Goal: Task Accomplishment & Management: Manage account settings

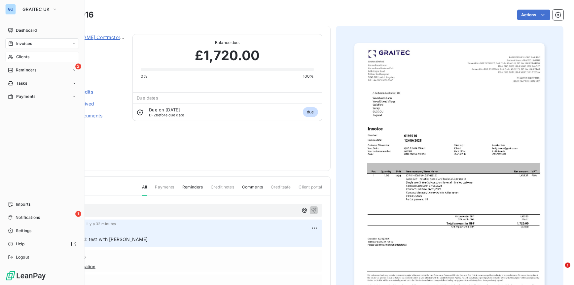
drag, startPoint x: 0, startPoint y: 0, endPoint x: 18, endPoint y: 53, distance: 55.8
click at [18, 53] on div "Clients" at bounding box center [42, 57] width 74 height 11
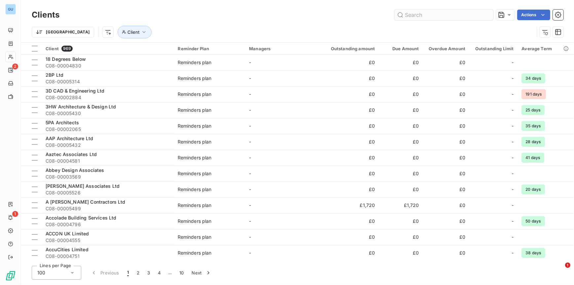
click at [415, 15] on input "text" at bounding box center [443, 15] width 99 height 11
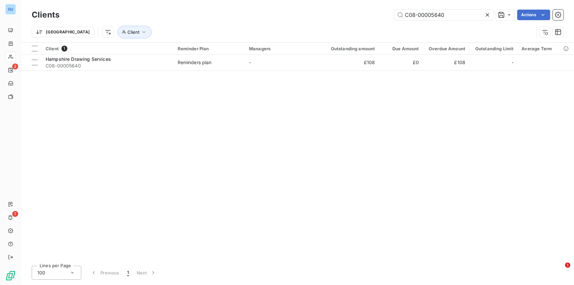
type input "C08-00005640"
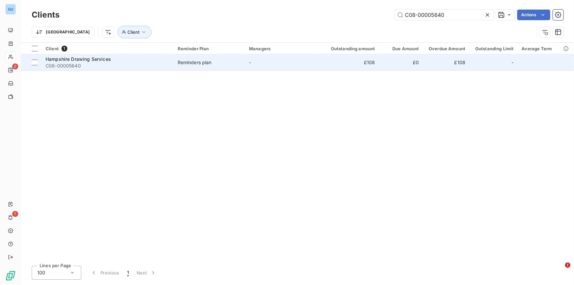
click at [79, 64] on span "C08-00005640" at bounding box center [108, 65] width 124 height 7
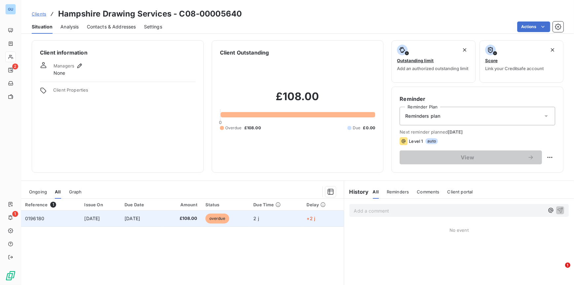
click at [87, 216] on span "8 Oct 2025" at bounding box center [93, 218] width 16 height 6
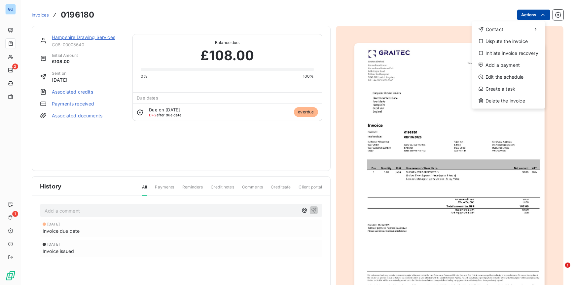
click at [532, 15] on html "GU 2 1 Invoices 0196180 Actions Contact Dispute the invoice Initiate invoice re…" at bounding box center [287, 142] width 574 height 285
click at [500, 66] on div "Add a payment" at bounding box center [508, 65] width 68 height 11
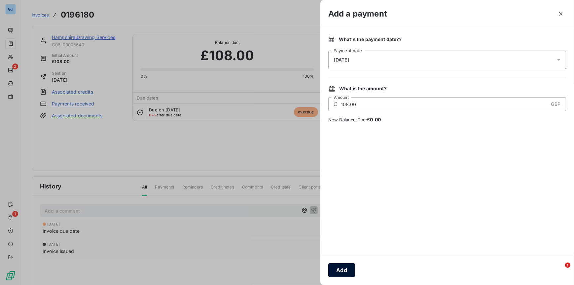
click at [342, 267] on button "Add" at bounding box center [341, 270] width 27 height 14
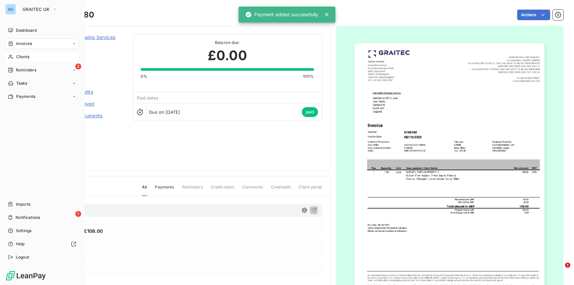
click at [32, 54] on div "Clients" at bounding box center [42, 57] width 74 height 11
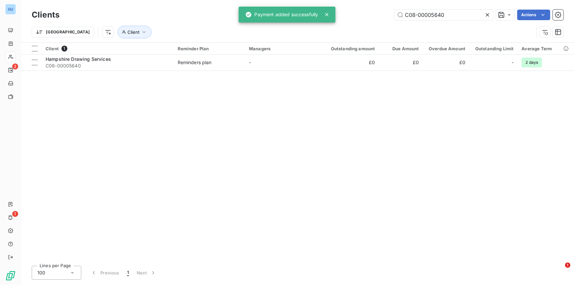
drag, startPoint x: 455, startPoint y: 13, endPoint x: 348, endPoint y: 13, distance: 107.0
click at [348, 13] on div "C08-00005640 Actions" at bounding box center [315, 15] width 496 height 11
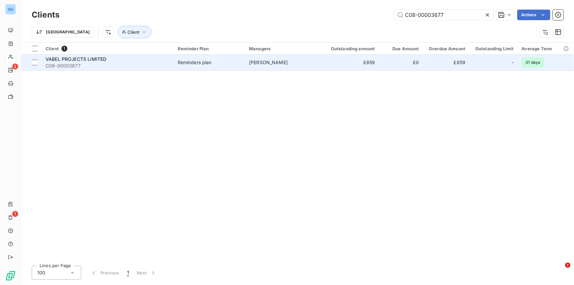
type input "C08-00003677"
click at [78, 63] on span "C08-00003677" at bounding box center [108, 65] width 124 height 7
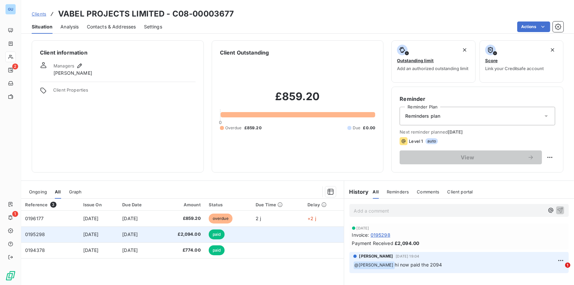
click at [221, 233] on span "paid" at bounding box center [217, 234] width 16 height 10
click at [37, 234] on span "0195298" at bounding box center [35, 234] width 20 height 6
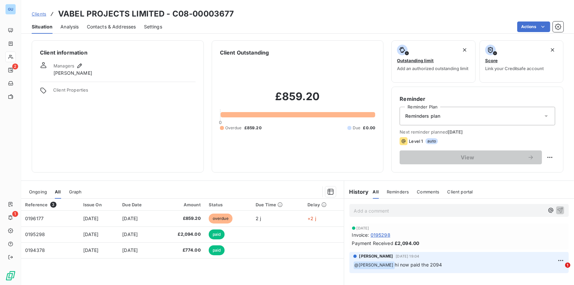
click at [37, 192] on span "Ongoing" at bounding box center [38, 191] width 18 height 5
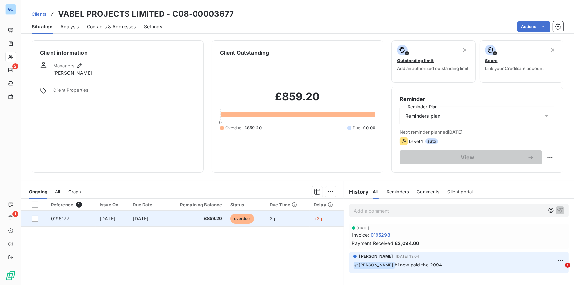
click at [60, 217] on span "0196177" at bounding box center [60, 218] width 18 height 6
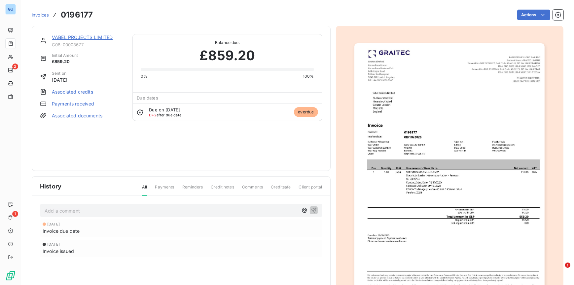
click at [530, 8] on div "Invoices 0196177 Actions" at bounding box center [298, 15] width 532 height 14
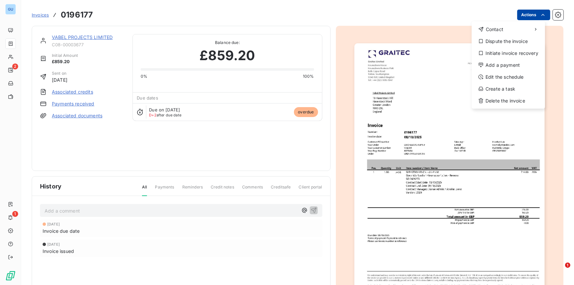
click at [527, 12] on html "GU 2 1 Invoices 0196177 Actions Contact Dispute the invoice Initiate invoice re…" at bounding box center [287, 142] width 574 height 285
click at [503, 61] on div "Add a payment" at bounding box center [508, 65] width 68 height 11
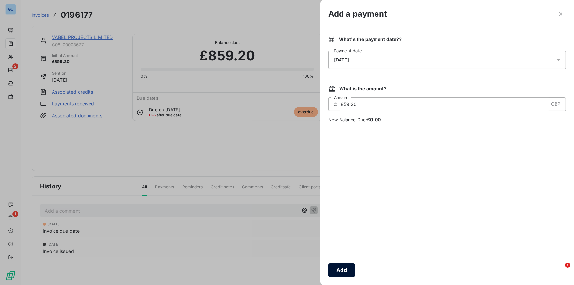
click at [345, 265] on button "Add" at bounding box center [341, 270] width 27 height 14
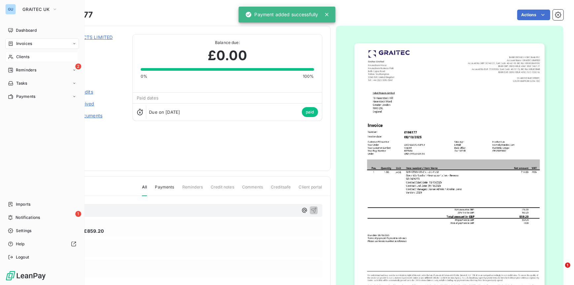
drag, startPoint x: 25, startPoint y: 56, endPoint x: 50, endPoint y: 56, distance: 25.1
click at [25, 56] on span "Clients" at bounding box center [22, 57] width 13 height 6
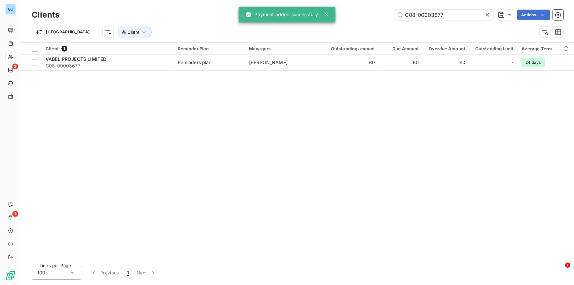
drag, startPoint x: 444, startPoint y: 16, endPoint x: 381, endPoint y: 13, distance: 62.5
click at [381, 13] on div "C08-00003677 Actions" at bounding box center [315, 15] width 496 height 11
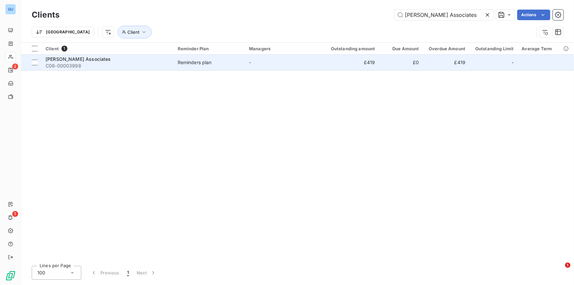
type input "John Corbey Associates"
click at [94, 57] on span "John Corbey Associates" at bounding box center [78, 59] width 65 height 6
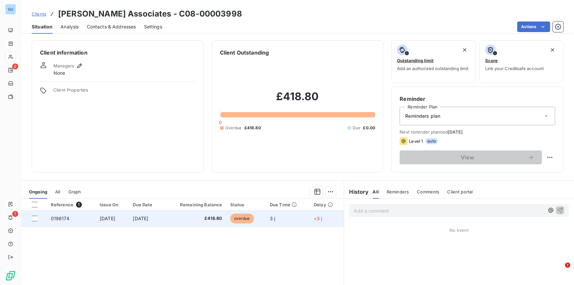
click at [44, 218] on td at bounding box center [34, 218] width 26 height 16
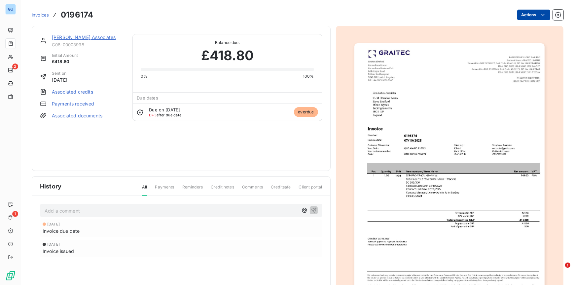
click at [514, 19] on html "GU 2 1 Invoices 0196174 Actions John Corbey Associates C08-00003998 Initial Amo…" at bounding box center [287, 142] width 574 height 285
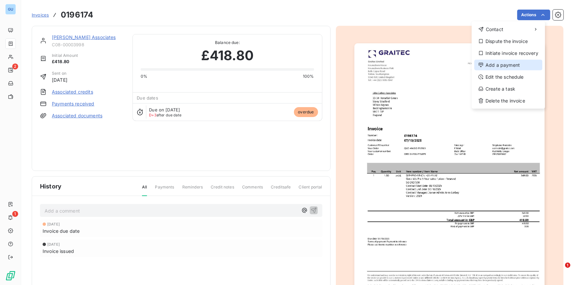
click at [494, 68] on div "Add a payment" at bounding box center [508, 65] width 68 height 11
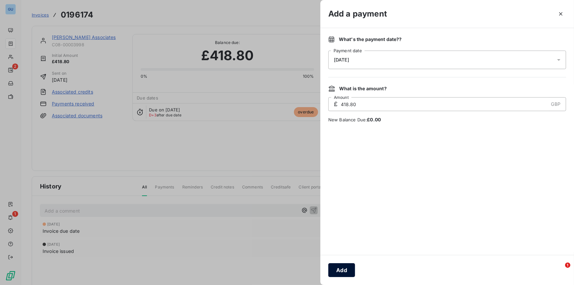
click at [342, 269] on button "Add" at bounding box center [341, 270] width 27 height 14
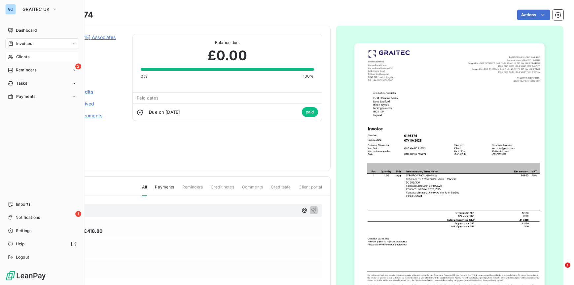
click at [19, 57] on span "Clients" at bounding box center [22, 57] width 13 height 6
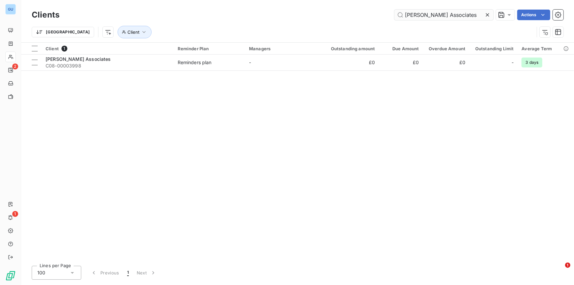
drag, startPoint x: 467, startPoint y: 14, endPoint x: 395, endPoint y: 15, distance: 72.3
click at [395, 15] on input "John Corbey Associates" at bounding box center [443, 15] width 99 height 11
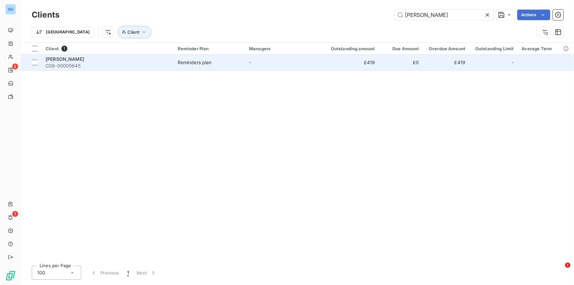
type input "Terence Tackie"
click at [79, 65] on span "C08-00005645" at bounding box center [108, 65] width 124 height 7
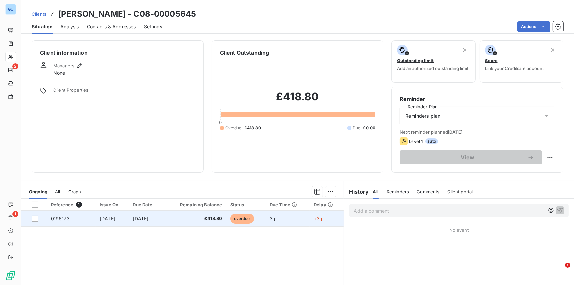
click at [38, 216] on div at bounding box center [37, 218] width 11 height 6
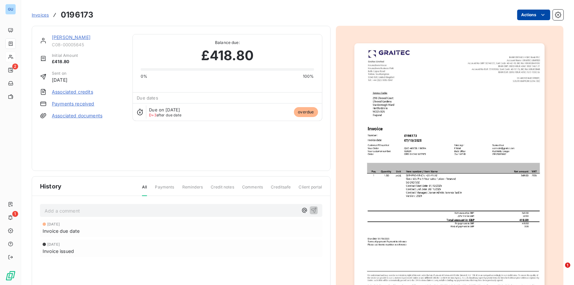
click at [521, 14] on html "GU 2 1 Invoices 0196173 Actions Terence Tackie C08-00005645 Initial Amount £418…" at bounding box center [287, 142] width 574 height 285
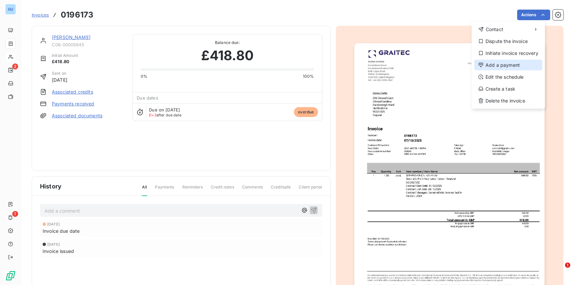
click at [497, 63] on div "Add a payment" at bounding box center [508, 65] width 68 height 11
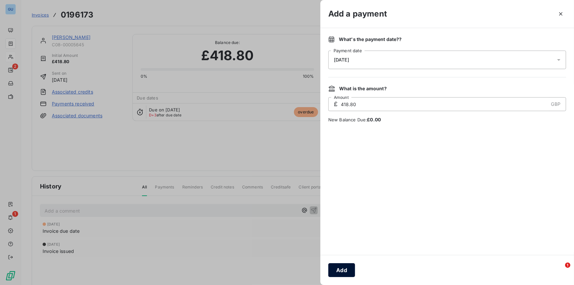
click at [341, 269] on button "Add" at bounding box center [341, 270] width 27 height 14
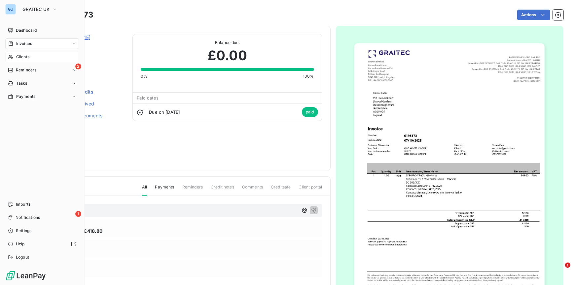
click at [19, 57] on span "Clients" at bounding box center [22, 57] width 13 height 6
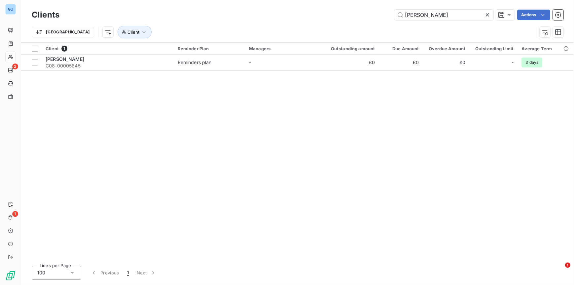
drag, startPoint x: 447, startPoint y: 18, endPoint x: 360, endPoint y: 15, distance: 87.3
click at [360, 15] on div "Terence Tackie Actions" at bounding box center [315, 15] width 496 height 11
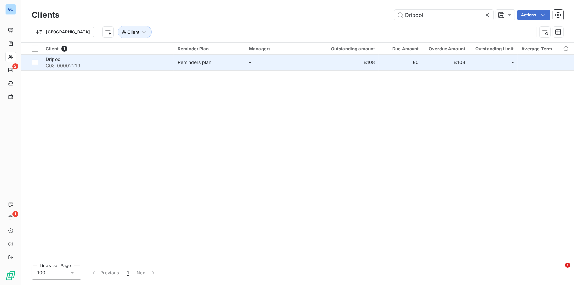
type input "Dripool"
click at [71, 64] on span "C08-00002219" at bounding box center [108, 65] width 124 height 7
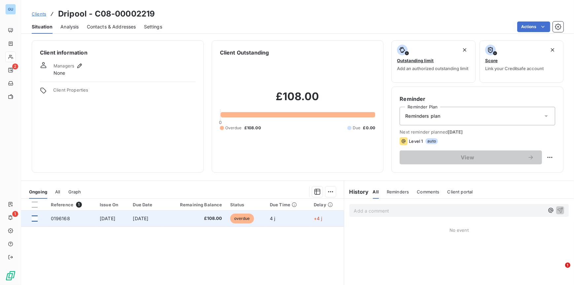
click at [36, 217] on div at bounding box center [35, 218] width 6 height 6
click at [64, 220] on span "0196168" at bounding box center [60, 218] width 19 height 6
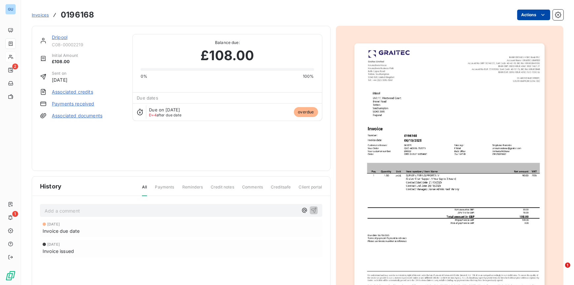
click at [520, 18] on html "GU 2 1 Invoices 0196168 Actions Dripool C08-00002219 Initial Amount £108.00 Sen…" at bounding box center [287, 142] width 574 height 285
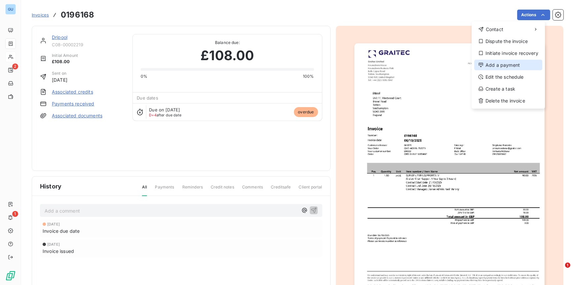
click at [496, 62] on div "Add a payment" at bounding box center [508, 65] width 68 height 11
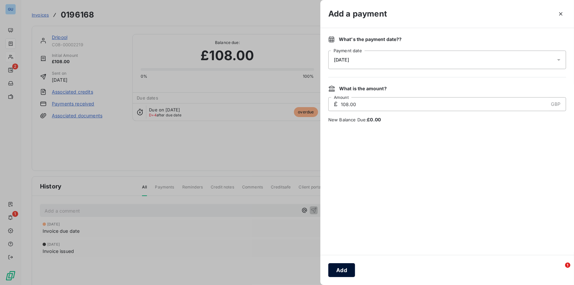
click at [340, 266] on button "Add" at bounding box center [341, 270] width 27 height 14
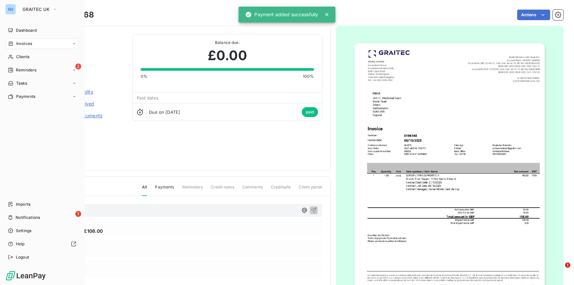
drag, startPoint x: 32, startPoint y: 57, endPoint x: 144, endPoint y: 75, distance: 114.1
click at [32, 57] on div "Clients" at bounding box center [42, 57] width 74 height 11
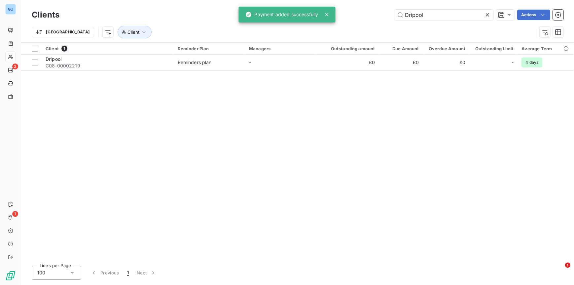
drag, startPoint x: 428, startPoint y: 15, endPoint x: 383, endPoint y: 15, distance: 44.3
click at [383, 15] on div "Dripool Actions" at bounding box center [315, 15] width 496 height 11
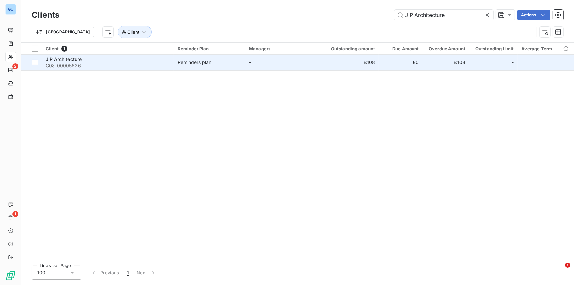
type input "J P Architecture"
click at [73, 64] on span "C08-00005626" at bounding box center [108, 65] width 124 height 7
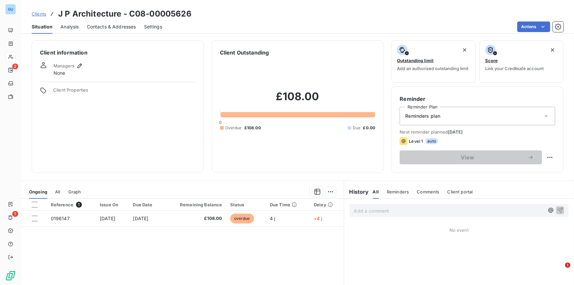
click at [38, 13] on span "Clients" at bounding box center [39, 13] width 15 height 5
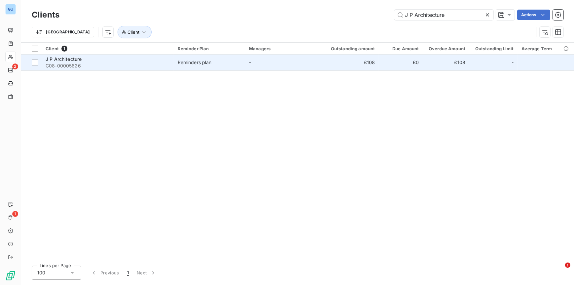
click at [76, 61] on span "J P Architecture" at bounding box center [64, 59] width 36 height 6
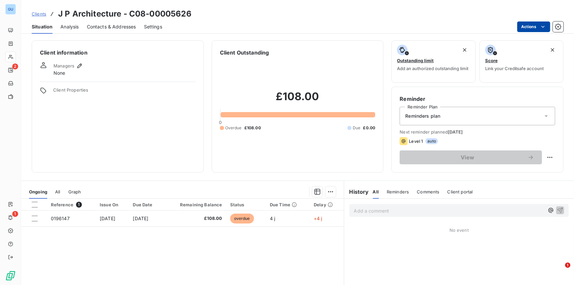
click at [525, 24] on html "GU 2 1 Clients J P Architecture - C08-00005626 Situation Analysis Contacts & Ad…" at bounding box center [287, 142] width 574 height 285
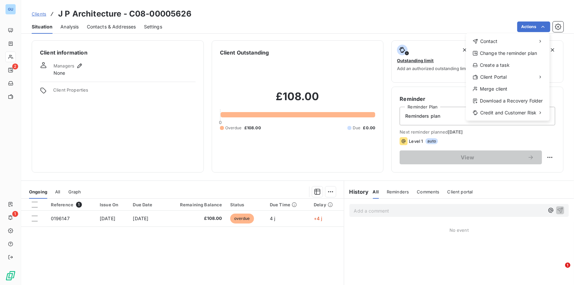
click at [33, 217] on html "GU 2 1 Clients J P Architecture - C08-00005626 Situation Analysis Contacts & Ad…" at bounding box center [287, 142] width 574 height 285
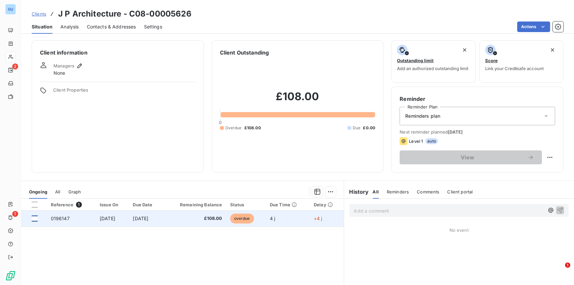
click at [37, 219] on div at bounding box center [35, 218] width 6 height 6
click at [58, 217] on span "0196147" at bounding box center [60, 218] width 19 height 6
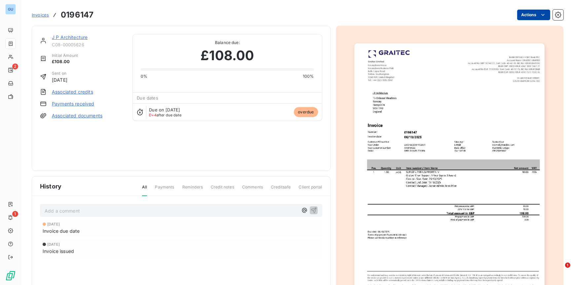
click at [521, 13] on html "GU 2 1 Invoices 0196147 Actions J P Architecture C08-00005626 Initial Amount £1…" at bounding box center [287, 142] width 574 height 285
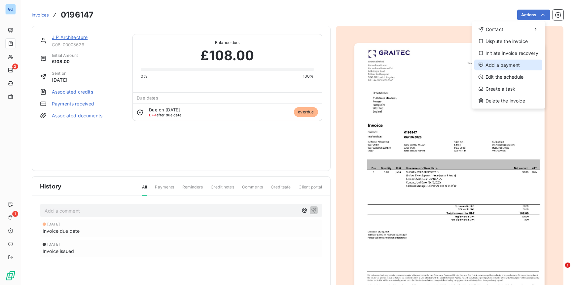
click at [497, 64] on div "Add a payment" at bounding box center [508, 65] width 68 height 11
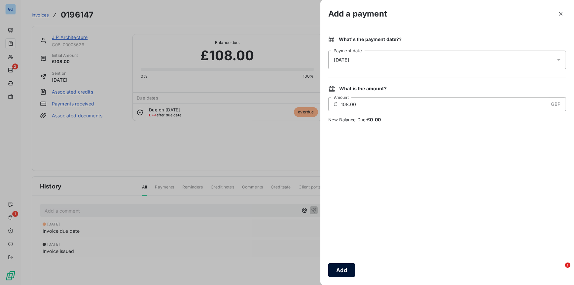
click at [340, 270] on button "Add" at bounding box center [341, 270] width 27 height 14
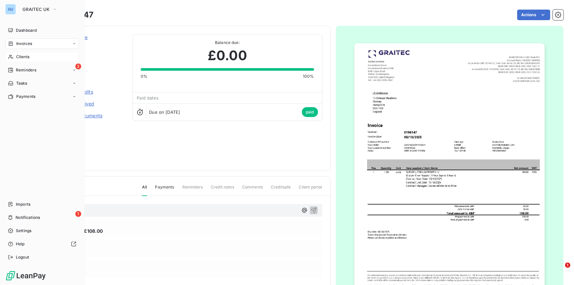
click at [25, 55] on span "Clients" at bounding box center [22, 57] width 13 height 6
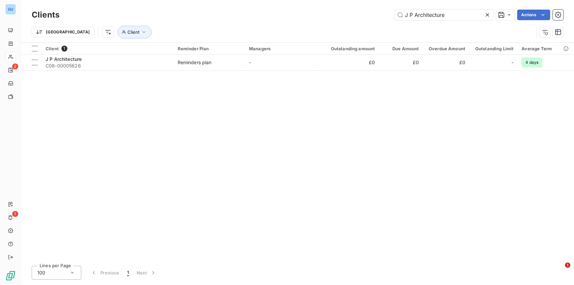
drag, startPoint x: 450, startPoint y: 18, endPoint x: 344, endPoint y: 11, distance: 106.2
click at [344, 11] on div "J P Architecture Actions" at bounding box center [315, 15] width 496 height 11
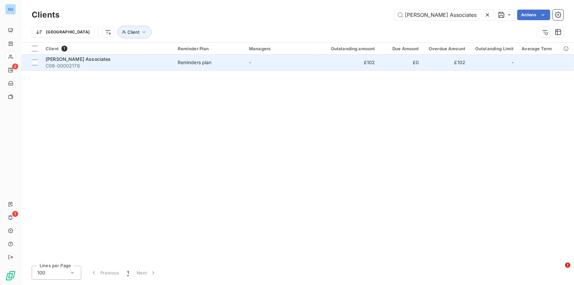
type input "John Gillam Associates"
click at [86, 64] on span "C08-00002178" at bounding box center [108, 65] width 124 height 7
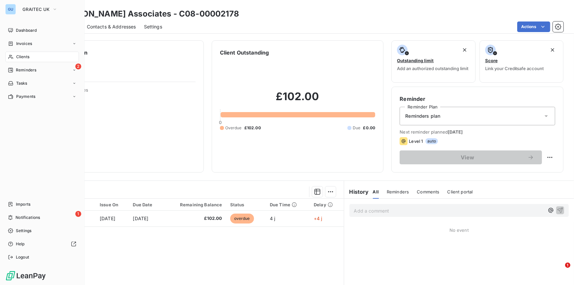
click at [20, 53] on div "Clients" at bounding box center [42, 57] width 74 height 11
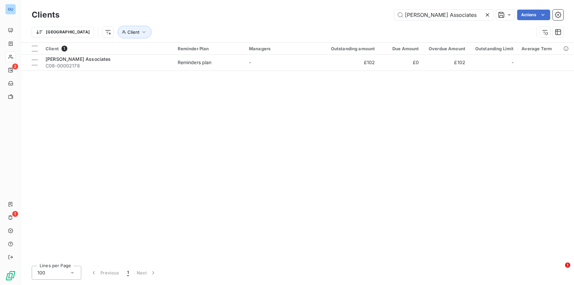
drag, startPoint x: 463, startPoint y: 17, endPoint x: 391, endPoint y: 13, distance: 72.4
click at [391, 13] on div "John Gillam Associates Actions" at bounding box center [315, 15] width 496 height 11
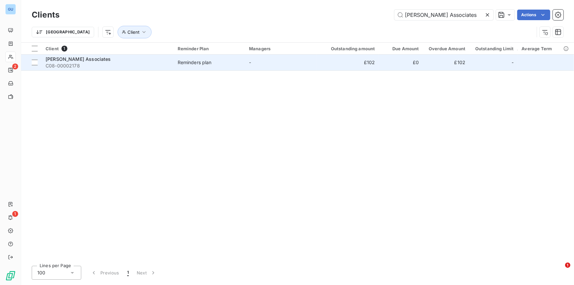
click at [61, 67] on span "C08-00002178" at bounding box center [108, 65] width 124 height 7
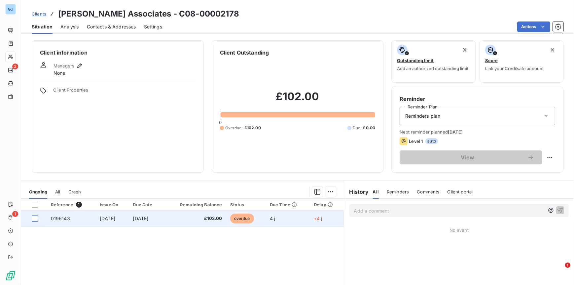
click at [37, 218] on div at bounding box center [35, 218] width 6 height 6
click at [62, 220] on span "0196143" at bounding box center [60, 218] width 19 height 6
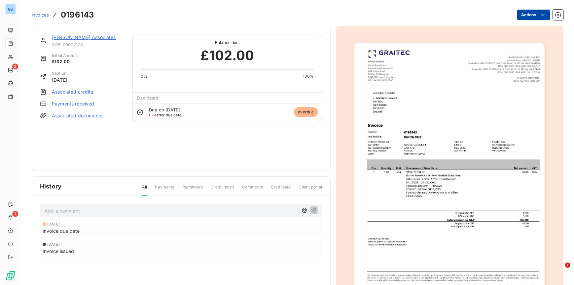
click at [517, 16] on html "GU 2 1 Invoices 0196143 Actions John Gillam Associates C08-00002178 Initial Amo…" at bounding box center [287, 142] width 574 height 285
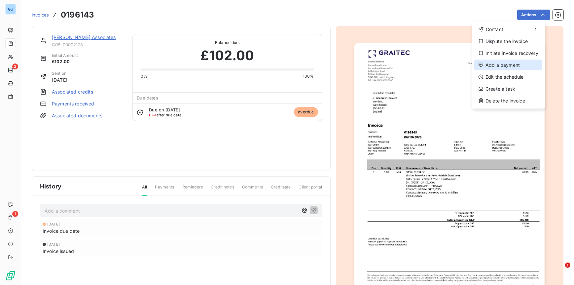
click at [494, 66] on div "Add a payment" at bounding box center [508, 65] width 68 height 11
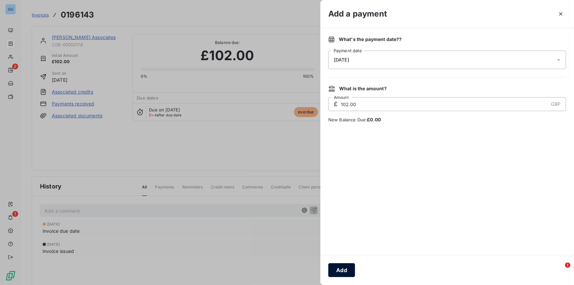
click at [336, 270] on button "Add" at bounding box center [341, 270] width 27 height 14
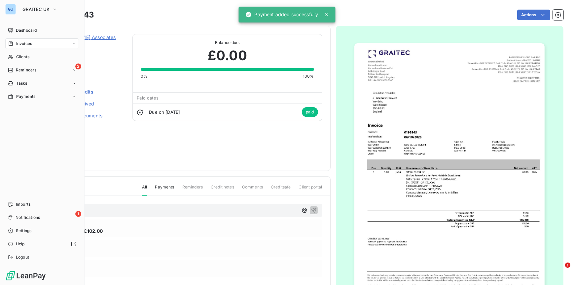
drag, startPoint x: 24, startPoint y: 56, endPoint x: 72, endPoint y: 62, distance: 47.9
click at [24, 56] on span "Clients" at bounding box center [22, 57] width 13 height 6
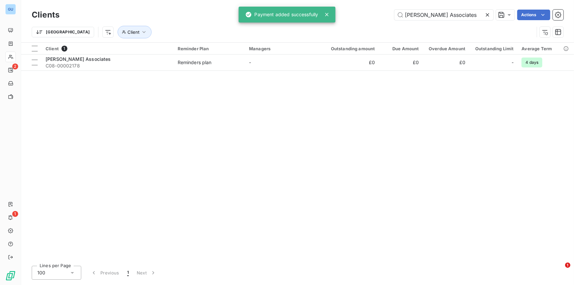
drag, startPoint x: 474, startPoint y: 12, endPoint x: 379, endPoint y: 12, distance: 94.8
click at [379, 12] on div "John Gillam Associates Actions" at bounding box center [315, 15] width 496 height 11
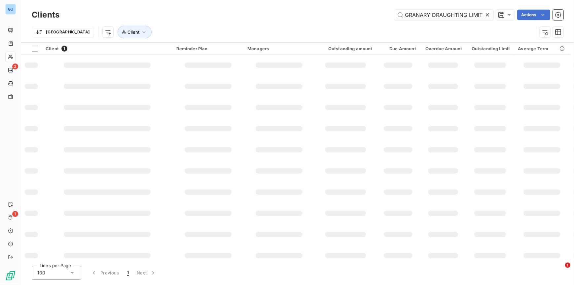
scroll to position [0, 7]
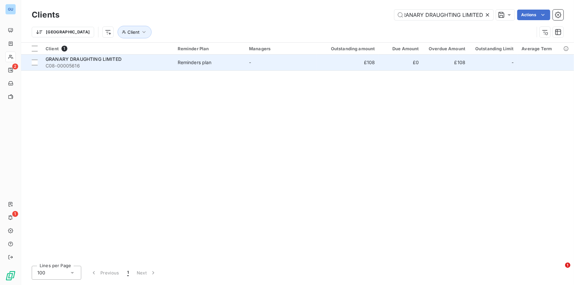
type input "GRANARY DRAUGHTING LIMITED"
click at [95, 59] on span "GRANARY DRAUGHTING LIMITED" at bounding box center [84, 59] width 76 height 6
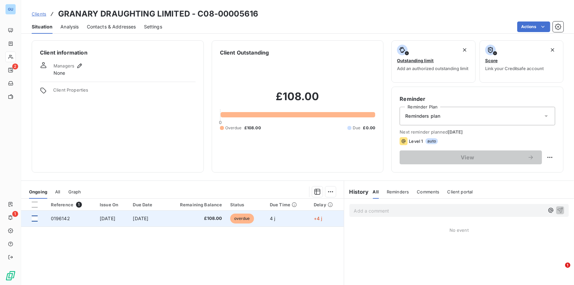
click at [35, 218] on div at bounding box center [35, 218] width 6 height 6
click at [67, 218] on span "0196142" at bounding box center [60, 218] width 19 height 6
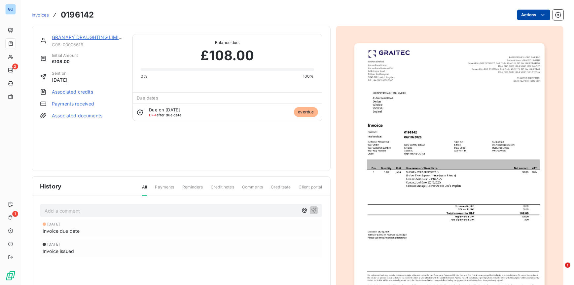
click at [531, 16] on html "GU 2 1 Invoices 0196142 Actions GRANARY DRAUGHTING LIMITED C08-00005616 Initial…" at bounding box center [287, 142] width 574 height 285
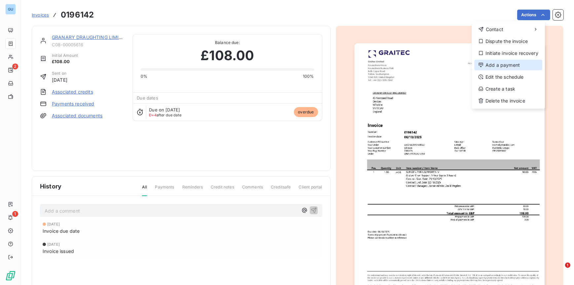
click at [497, 65] on div "Add a payment" at bounding box center [508, 65] width 68 height 11
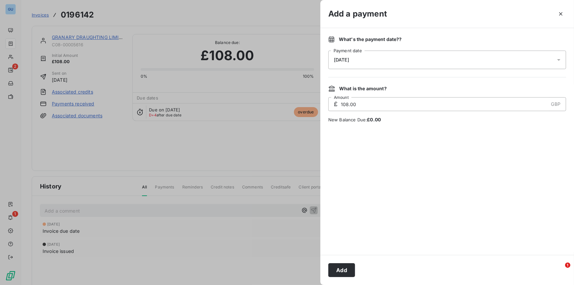
click at [343, 265] on button "Add" at bounding box center [341, 270] width 27 height 14
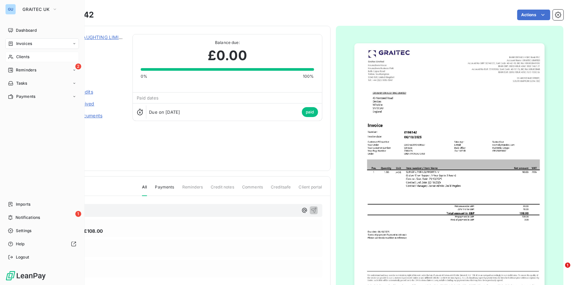
click at [19, 56] on span "Clients" at bounding box center [22, 57] width 13 height 6
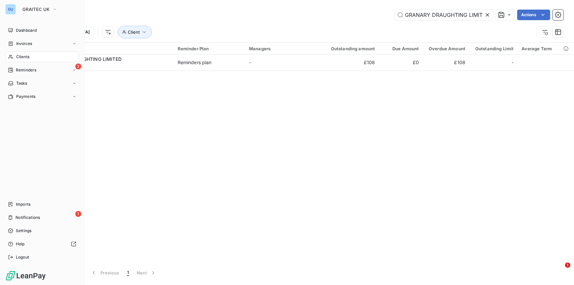
scroll to position [0, 7]
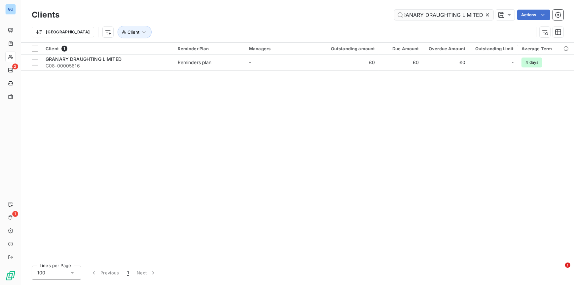
click at [481, 15] on input "GRANARY DRAUGHTING LIMITED" at bounding box center [443, 15] width 99 height 11
drag, startPoint x: 481, startPoint y: 15, endPoint x: 369, endPoint y: 14, distance: 112.6
click at [369, 14] on div "GRANARY DRAUGHTING LIMITED Actions" at bounding box center [315, 15] width 496 height 11
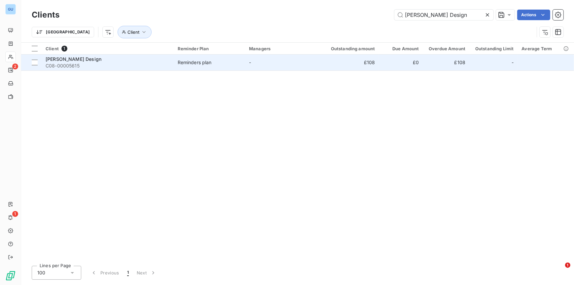
type input "Lightfoot Design"
click at [85, 58] on div "Lightfoot Design" at bounding box center [108, 59] width 124 height 7
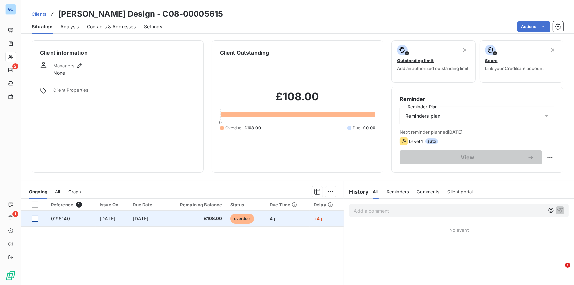
click at [36, 216] on div at bounding box center [35, 218] width 6 height 6
click at [105, 217] on span "6 Oct 2025" at bounding box center [108, 218] width 16 height 6
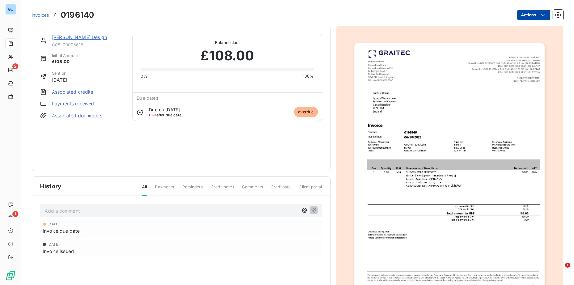
click at [529, 12] on html "GU 2 1 Invoices 0196140 Actions Lightfoot Design C08-00005615 Initial Amount £1…" at bounding box center [287, 142] width 574 height 285
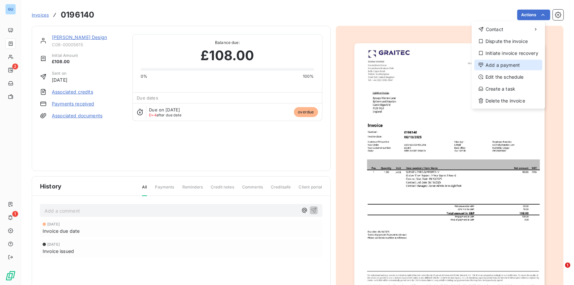
click at [497, 66] on div "Add a payment" at bounding box center [508, 65] width 68 height 11
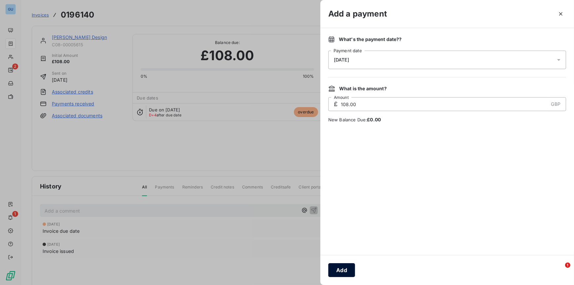
click at [345, 272] on button "Add" at bounding box center [341, 270] width 27 height 14
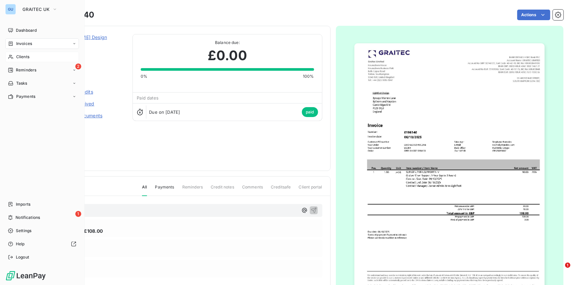
click at [19, 55] on span "Clients" at bounding box center [22, 57] width 13 height 6
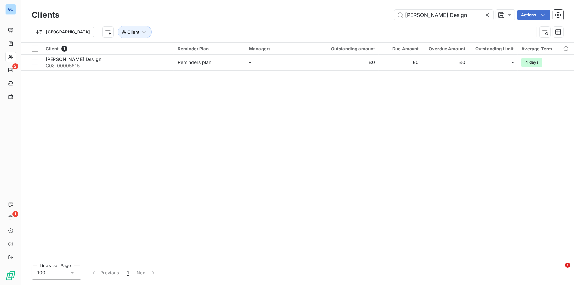
drag, startPoint x: 460, startPoint y: 16, endPoint x: 357, endPoint y: 16, distance: 103.4
click at [357, 16] on div "Lightfoot Design Actions" at bounding box center [315, 15] width 496 height 11
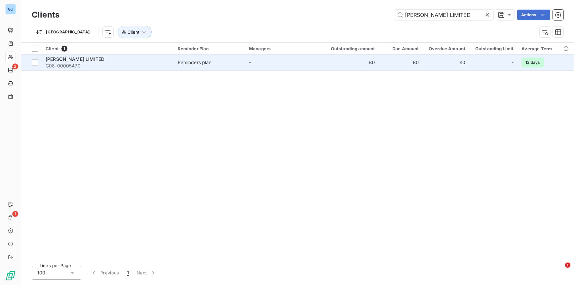
type input "JAMES G IRONSIDE LIMITED"
click at [75, 63] on span "C08-00005470" at bounding box center [108, 65] width 124 height 7
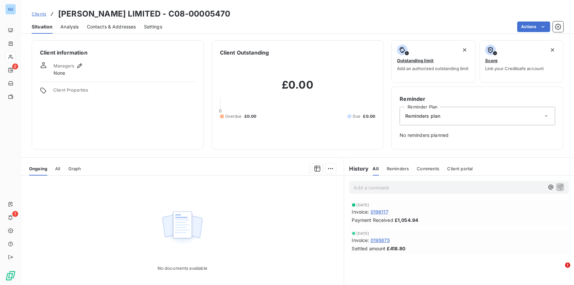
drag, startPoint x: 35, startPoint y: 12, endPoint x: 41, endPoint y: 15, distance: 6.5
click at [35, 12] on span "Clients" at bounding box center [39, 13] width 15 height 5
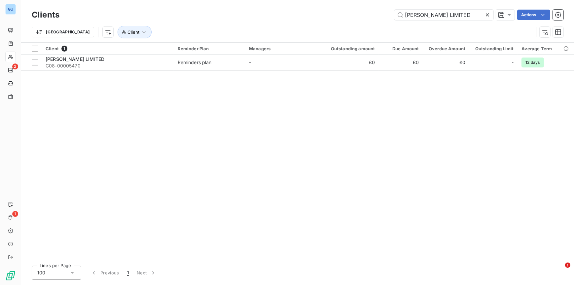
drag, startPoint x: 480, startPoint y: 14, endPoint x: 353, endPoint y: 17, distance: 127.5
click at [353, 17] on div "JAMES G IRONSIDE LIMITED Actions" at bounding box center [315, 15] width 496 height 11
drag, startPoint x: 466, startPoint y: 17, endPoint x: 375, endPoint y: 11, distance: 90.3
click at [375, 11] on div "GMP ARCHITECTURE Actions" at bounding box center [315, 15] width 496 height 11
paste input "MARK ALFORD DESIGN LIMITED"
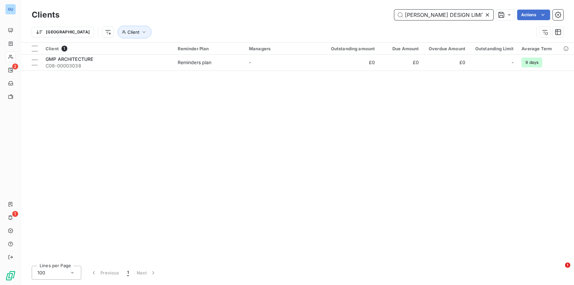
scroll to position [0, 3]
type input "MARK ALFORD DESIGN LIMITED"
click at [490, 15] on div at bounding box center [488, 15] width 9 height 11
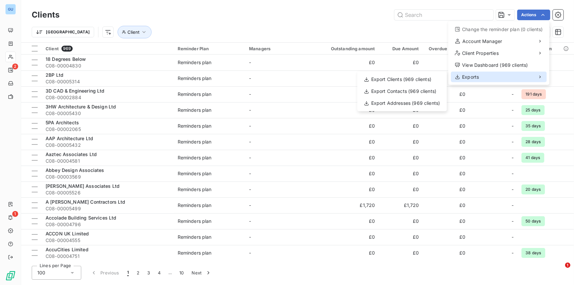
click at [470, 75] on span "Exports" at bounding box center [470, 77] width 17 height 7
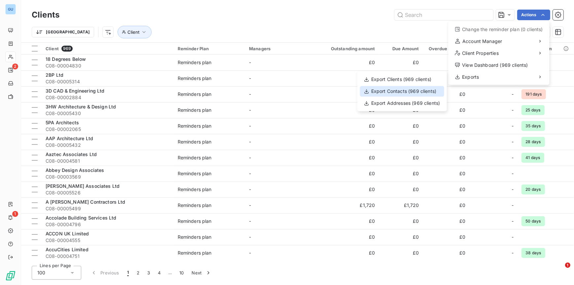
click at [382, 91] on div "Export Contacts (969 clients)" at bounding box center [402, 91] width 84 height 11
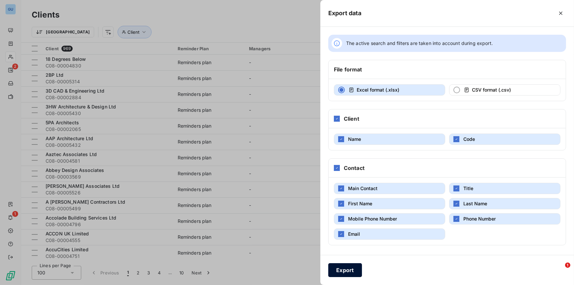
click at [346, 271] on button "Export" at bounding box center [345, 270] width 34 height 14
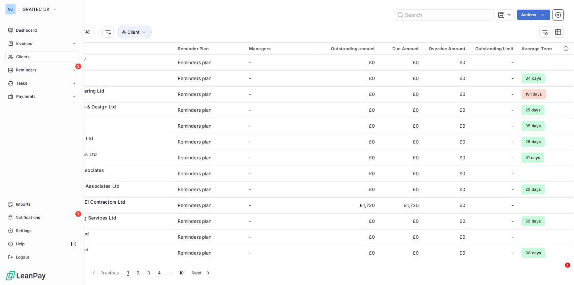
click at [22, 57] on span "Clients" at bounding box center [22, 57] width 13 height 6
click at [24, 203] on span "Imports" at bounding box center [23, 204] width 15 height 6
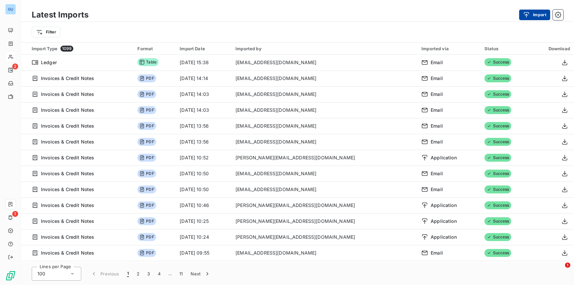
click at [526, 17] on icon "button" at bounding box center [526, 15] width 7 height 7
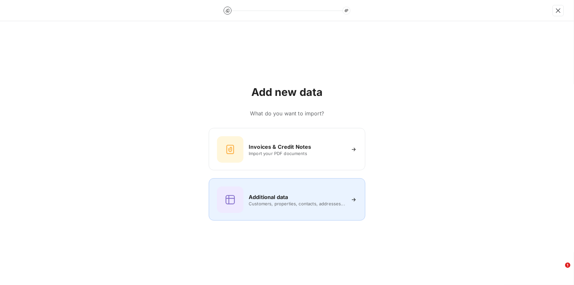
click at [279, 198] on h6 "Additional data" at bounding box center [268, 197] width 39 height 8
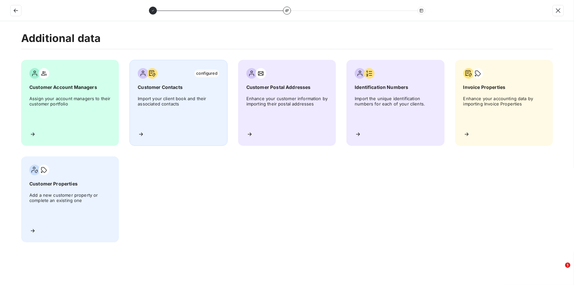
click at [149, 102] on span "Import your client book and their associated contacts" at bounding box center [178, 111] width 81 height 30
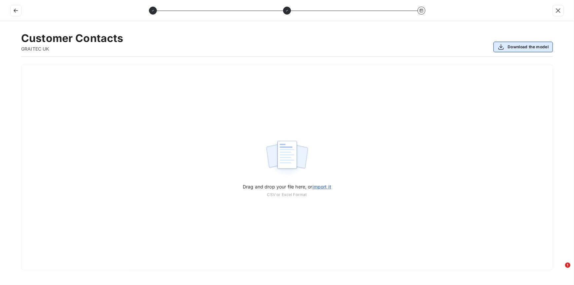
click at [512, 48] on button "Download the model" at bounding box center [522, 47] width 59 height 11
click at [14, 15] on button "button" at bounding box center [16, 10] width 11 height 11
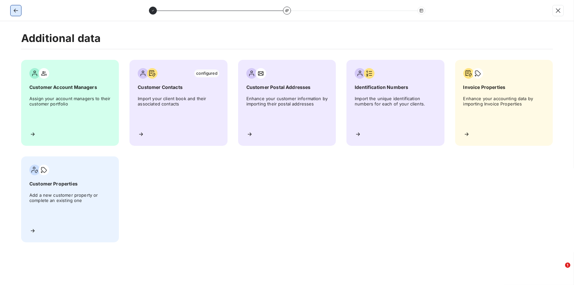
click at [16, 12] on icon "button" at bounding box center [16, 10] width 7 height 7
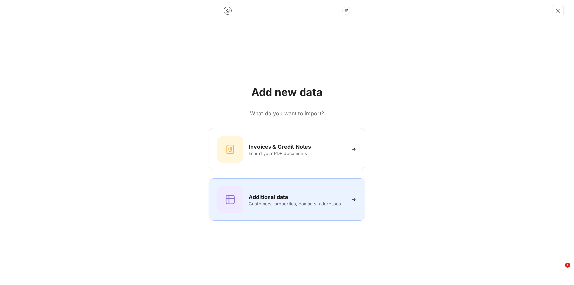
click at [272, 202] on span "Customers, properties, contacts, addresses..." at bounding box center [297, 203] width 96 height 5
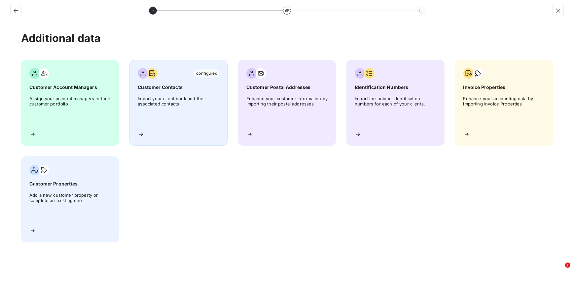
click at [170, 109] on span "Import your client book and their associated contacts" at bounding box center [178, 111] width 81 height 30
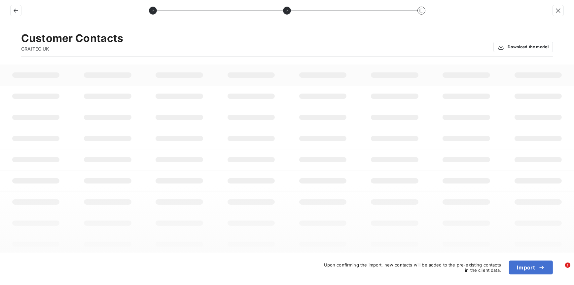
drag, startPoint x: 198, startPoint y: 132, endPoint x: 258, endPoint y: 150, distance: 63.0
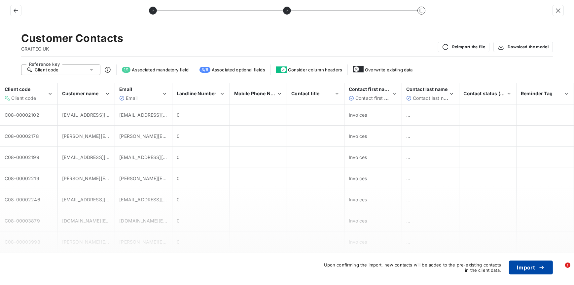
click at [524, 266] on button "Import" at bounding box center [531, 267] width 44 height 14
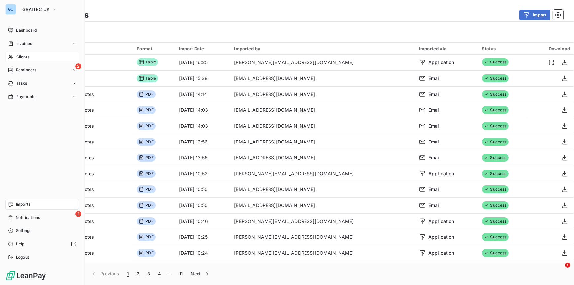
click at [24, 58] on span "Clients" at bounding box center [22, 57] width 13 height 6
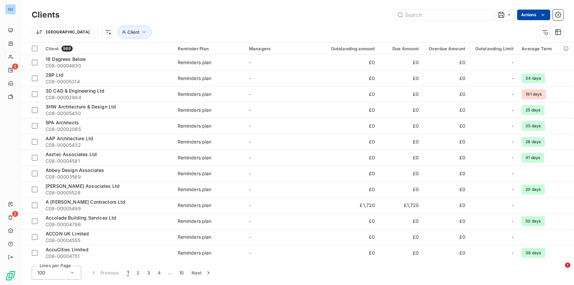
click at [539, 17] on html "GU 2 2 Clients Actions Trier Client Client 969 Reminder Plan Managers Outstandi…" at bounding box center [287, 142] width 574 height 285
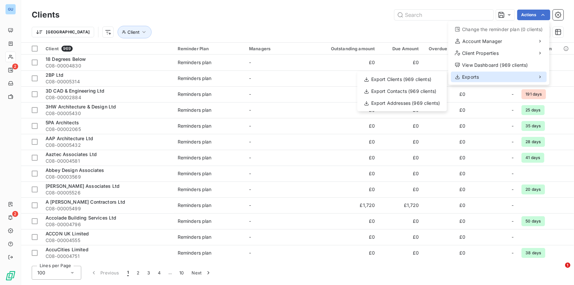
click at [481, 74] on div "Exports" at bounding box center [499, 77] width 96 height 11
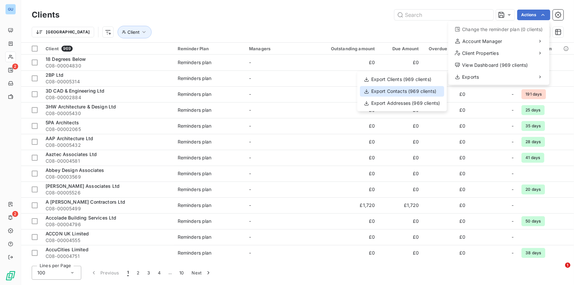
click at [418, 88] on div "Export Contacts (969 clients)" at bounding box center [402, 91] width 84 height 11
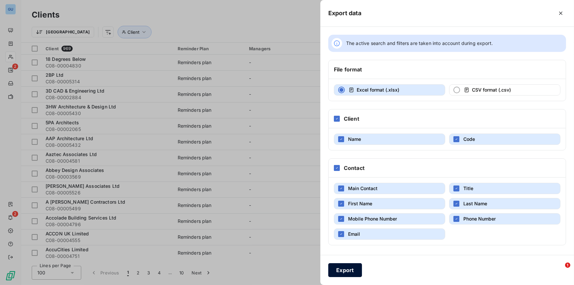
click at [339, 267] on button "Export" at bounding box center [345, 270] width 34 height 14
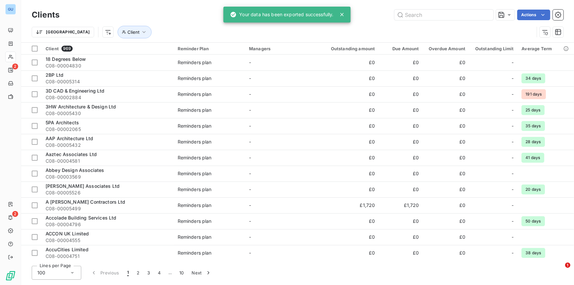
click at [385, 7] on div "Clients Actions Trier Client" at bounding box center [297, 21] width 553 height 42
click at [415, 15] on input "text" at bounding box center [443, 15] width 99 height 11
paste input "C08-00002102"
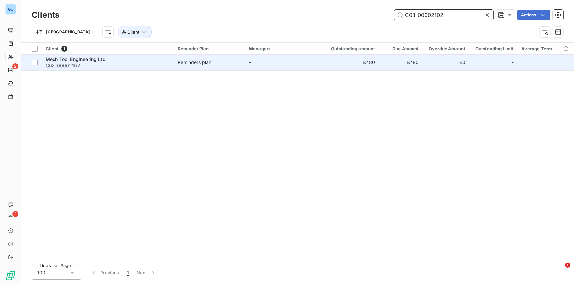
type input "C08-00002102"
click at [86, 62] on span "C08-00002102" at bounding box center [108, 65] width 124 height 7
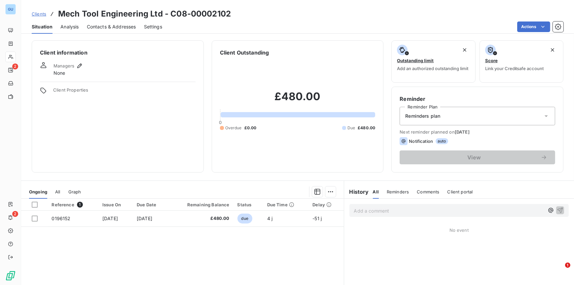
click at [110, 27] on span "Contacts & Addresses" at bounding box center [111, 26] width 49 height 7
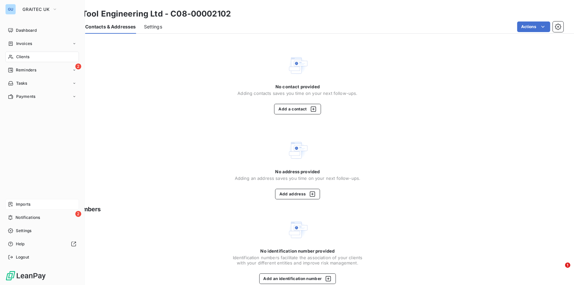
click at [29, 204] on span "Imports" at bounding box center [23, 204] width 15 height 6
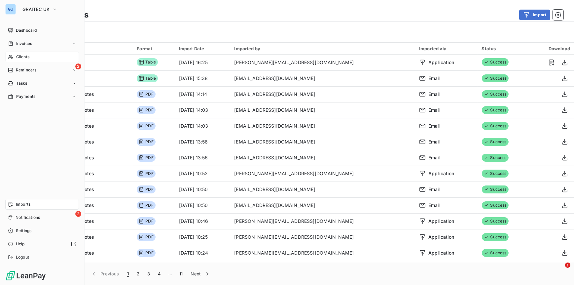
click at [24, 57] on span "Clients" at bounding box center [22, 57] width 13 height 6
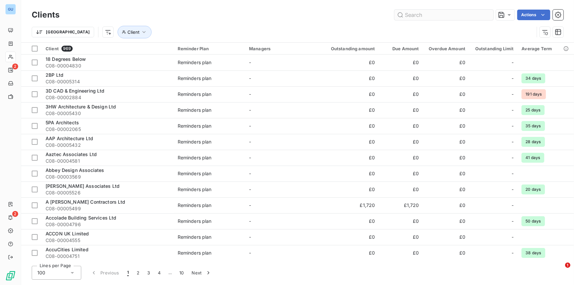
click at [406, 18] on input "text" at bounding box center [443, 15] width 99 height 11
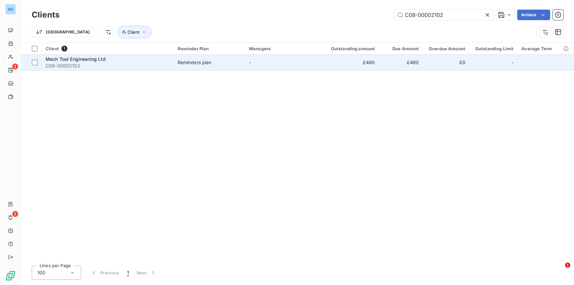
type input "C08-00002102"
click at [85, 63] on span "C08-00002102" at bounding box center [108, 65] width 124 height 7
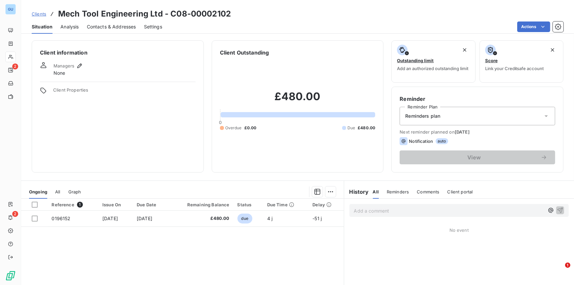
click at [105, 28] on span "Contacts & Addresses" at bounding box center [111, 26] width 49 height 7
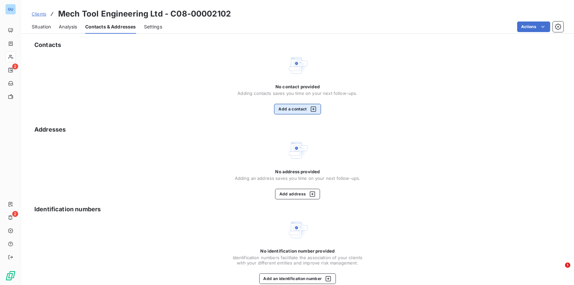
click at [282, 110] on button "Add a contact" at bounding box center [297, 109] width 47 height 11
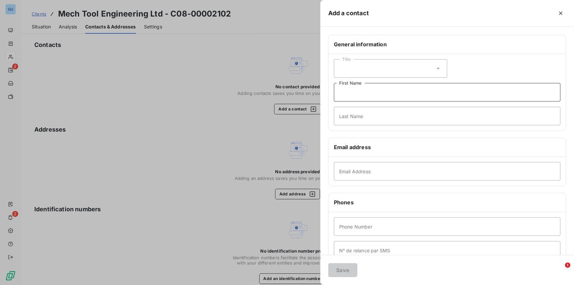
click at [348, 97] on input "First Name" at bounding box center [447, 92] width 227 height 18
type input "Invoices"
type input ".."
click at [346, 170] on input "Email Address" at bounding box center [447, 171] width 227 height 18
paste input "accounts@mechtool.co.uk;"
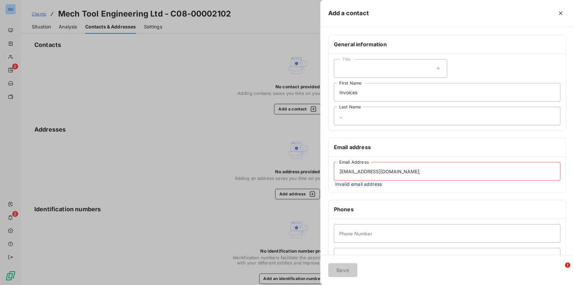
click at [385, 170] on input "accounts@mechtool.co.uk;" at bounding box center [447, 171] width 227 height 18
click at [387, 170] on input "accounts@mechtool.co.uk;" at bounding box center [447, 171] width 227 height 18
click at [399, 172] on input "accounts@mechtool.co.uk;" at bounding box center [447, 171] width 227 height 18
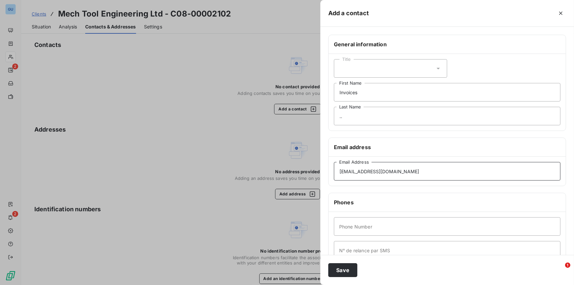
type input "accounts@mechtool.co.uk"
click at [328, 263] on button "Save" at bounding box center [342, 270] width 29 height 14
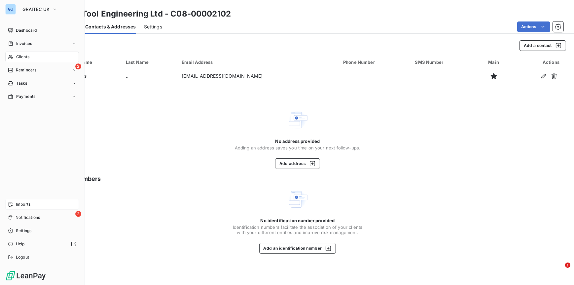
drag, startPoint x: 18, startPoint y: 206, endPoint x: 15, endPoint y: 204, distance: 4.3
click at [18, 206] on span "Imports" at bounding box center [23, 204] width 15 height 6
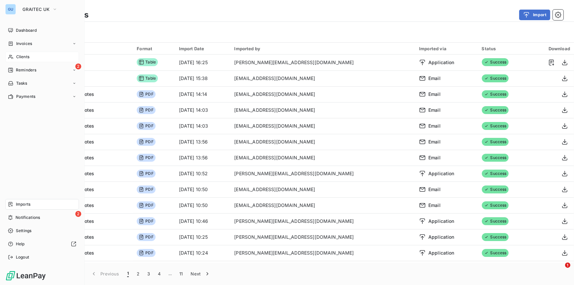
click at [25, 204] on span "Imports" at bounding box center [23, 204] width 15 height 6
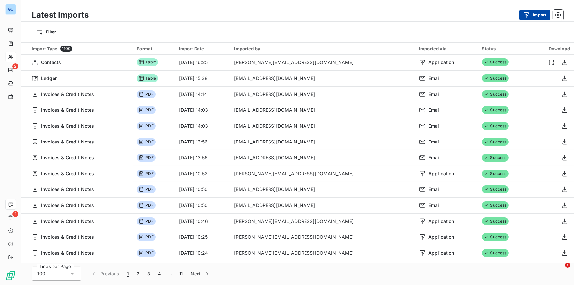
click at [532, 17] on div "button" at bounding box center [528, 15] width 10 height 7
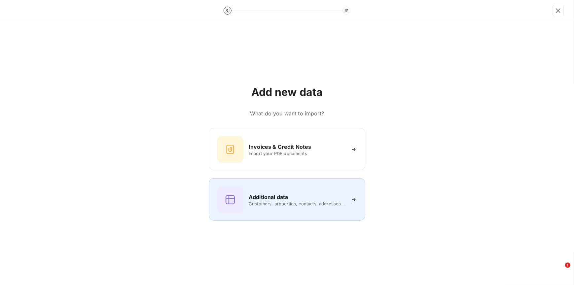
click at [268, 194] on h6 "Additional data" at bounding box center [268, 197] width 39 height 8
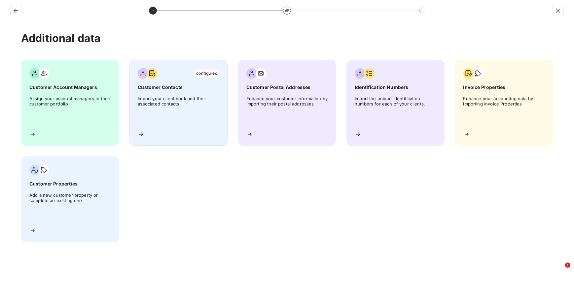
click at [171, 113] on span "Import your client book and their associated contacts" at bounding box center [178, 111] width 81 height 30
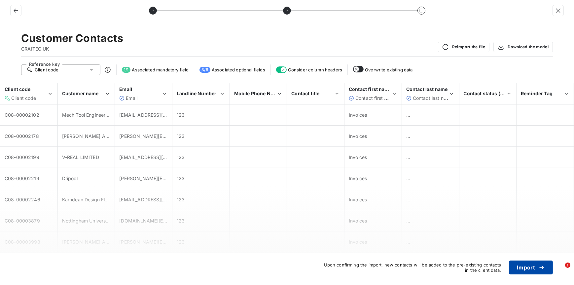
click at [519, 268] on button "Import" at bounding box center [531, 267] width 44 height 14
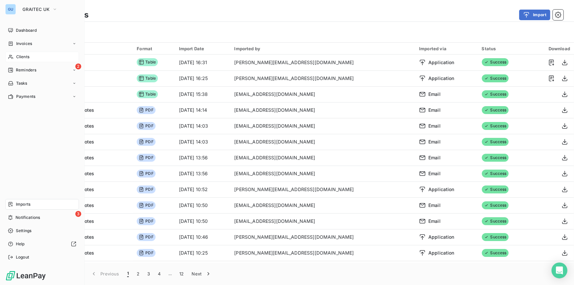
click at [25, 58] on span "Clients" at bounding box center [22, 57] width 13 height 6
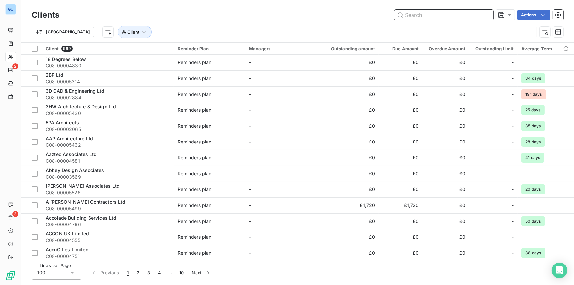
click at [427, 16] on input "text" at bounding box center [443, 15] width 99 height 11
paste input "C08-00005640"
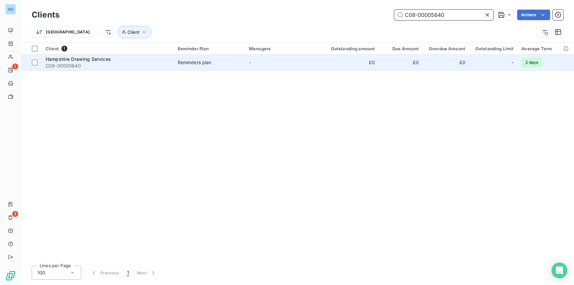
type input "C08-00005640"
click at [73, 61] on span "Hampshire Drawing Services" at bounding box center [78, 59] width 65 height 6
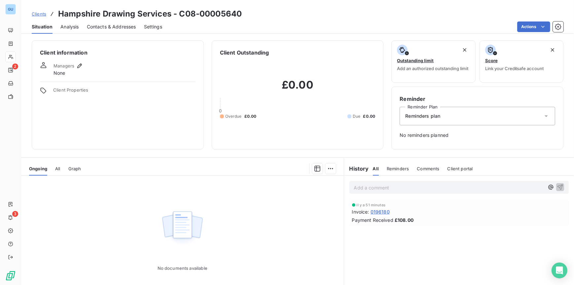
click at [112, 23] on span "Contacts & Addresses" at bounding box center [111, 26] width 49 height 7
